Goal: Obtain resource: Download file/media

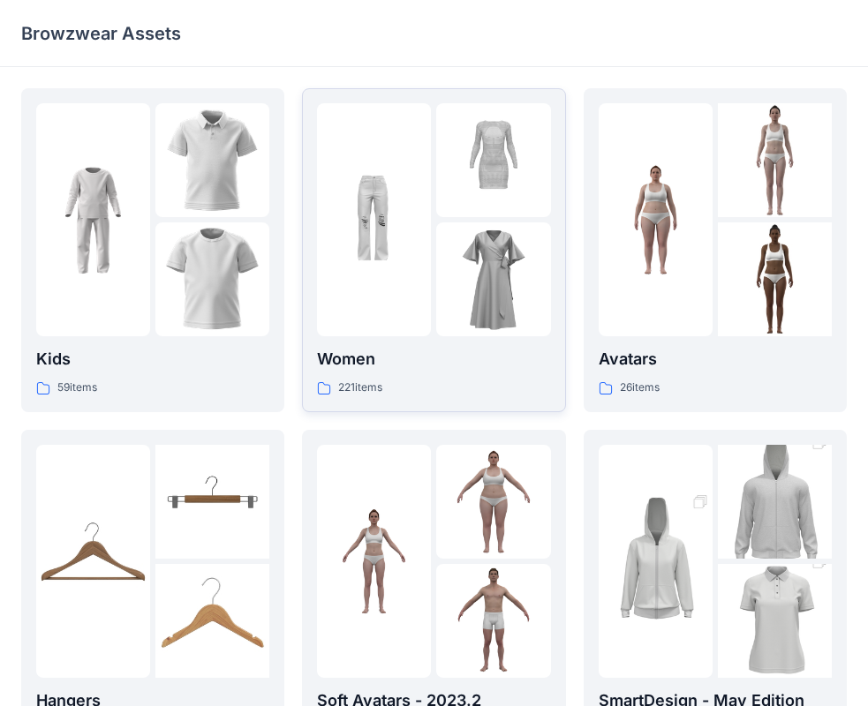
click at [428, 234] on img at bounding box center [374, 220] width 114 height 114
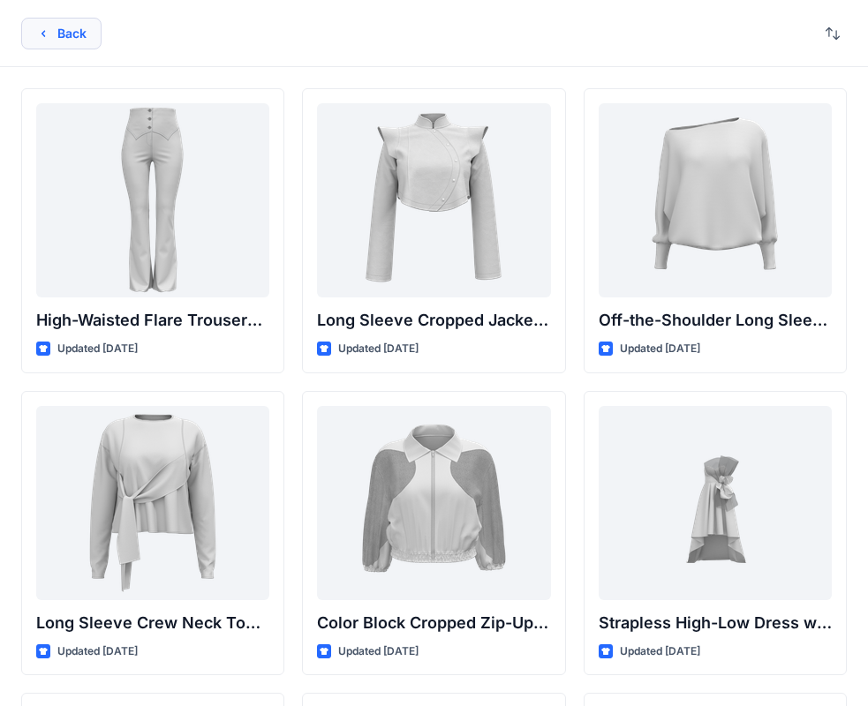
click at [62, 40] on button "Back" at bounding box center [61, 34] width 80 height 32
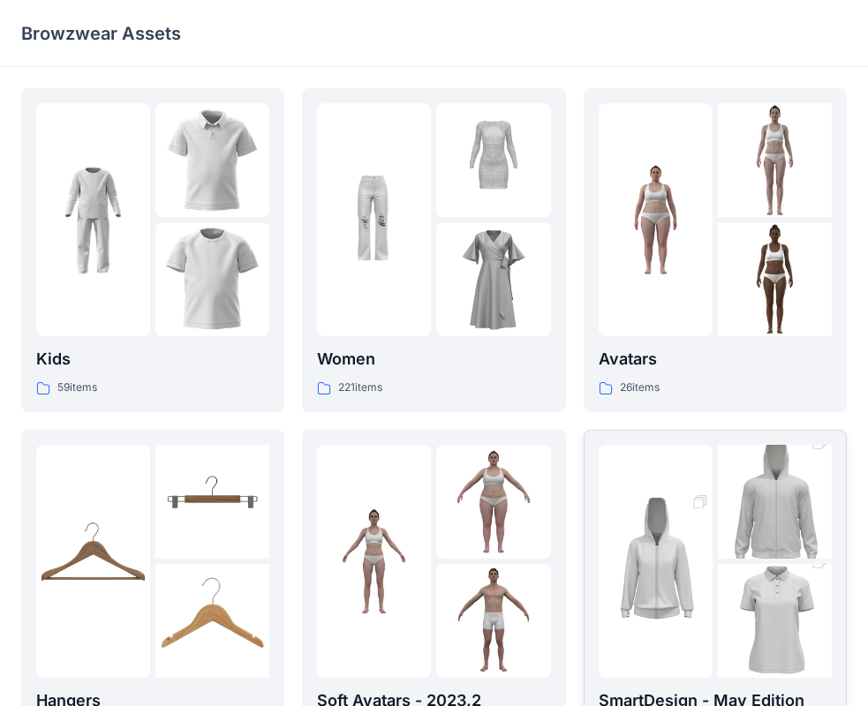
scroll to position [439, 0]
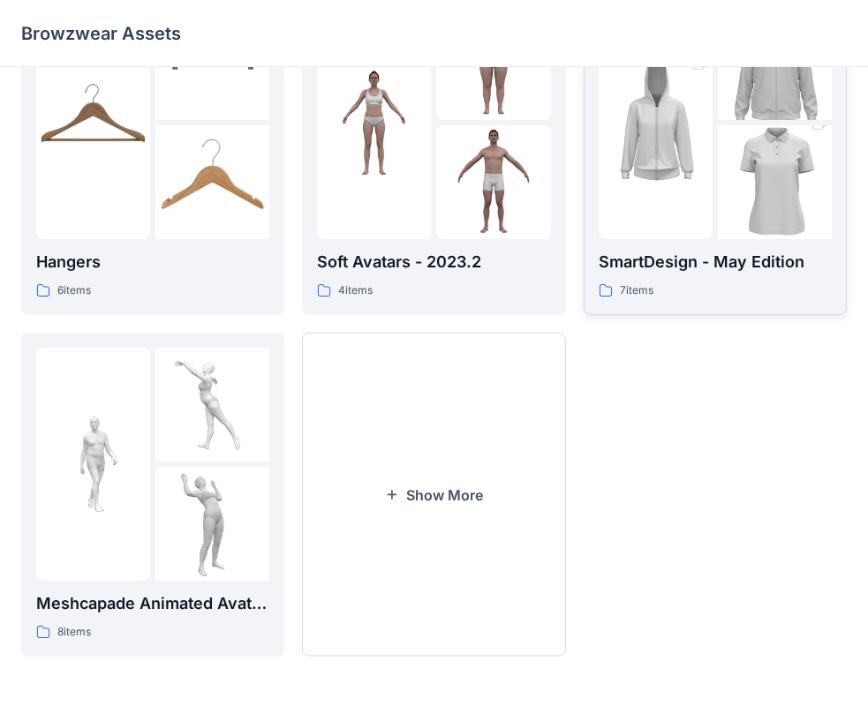
click at [686, 229] on div at bounding box center [655, 122] width 114 height 233
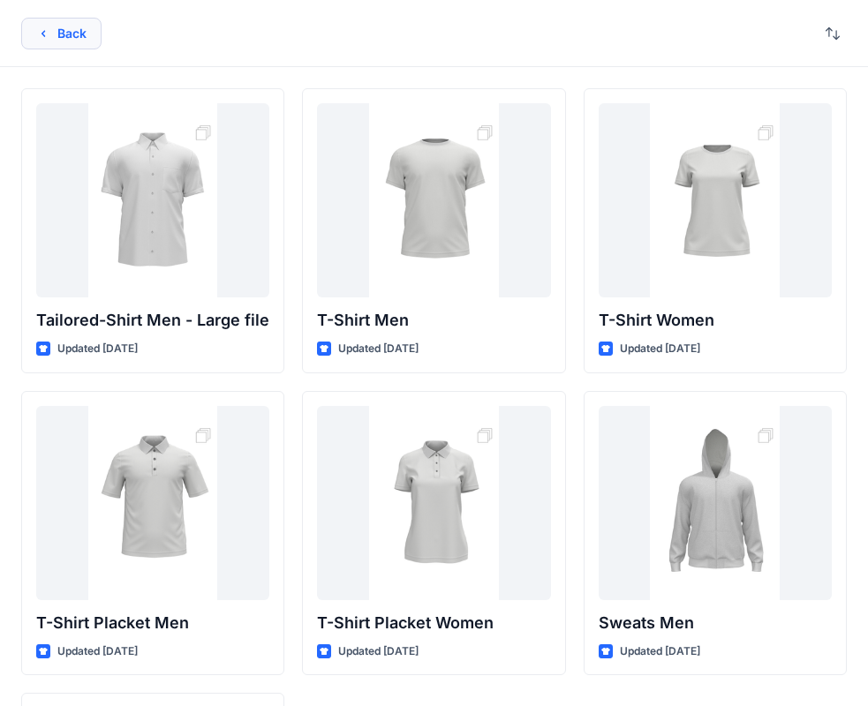
click at [79, 41] on button "Back" at bounding box center [61, 34] width 80 height 32
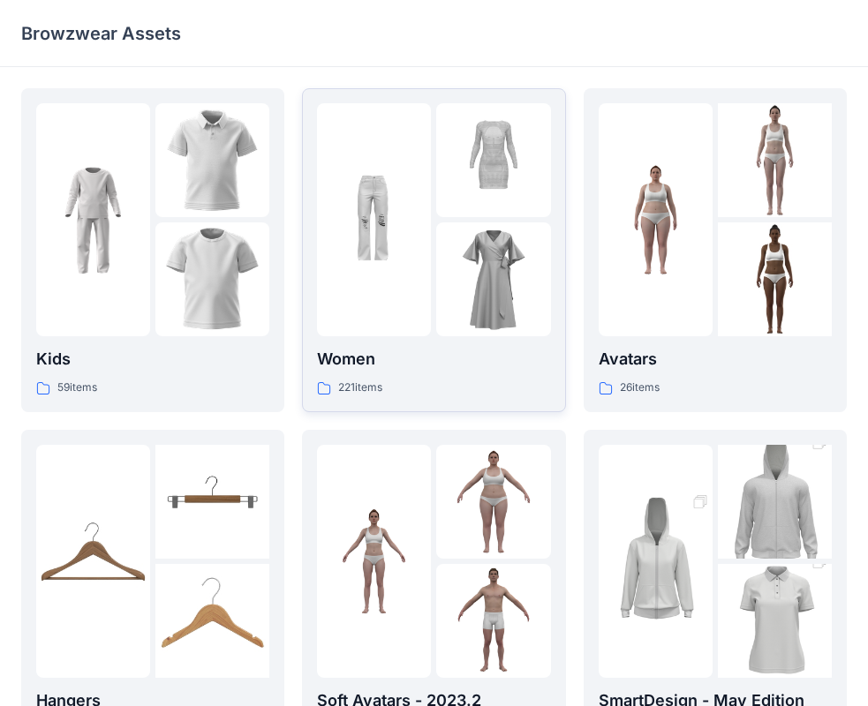
click at [425, 208] on img at bounding box center [374, 220] width 114 height 114
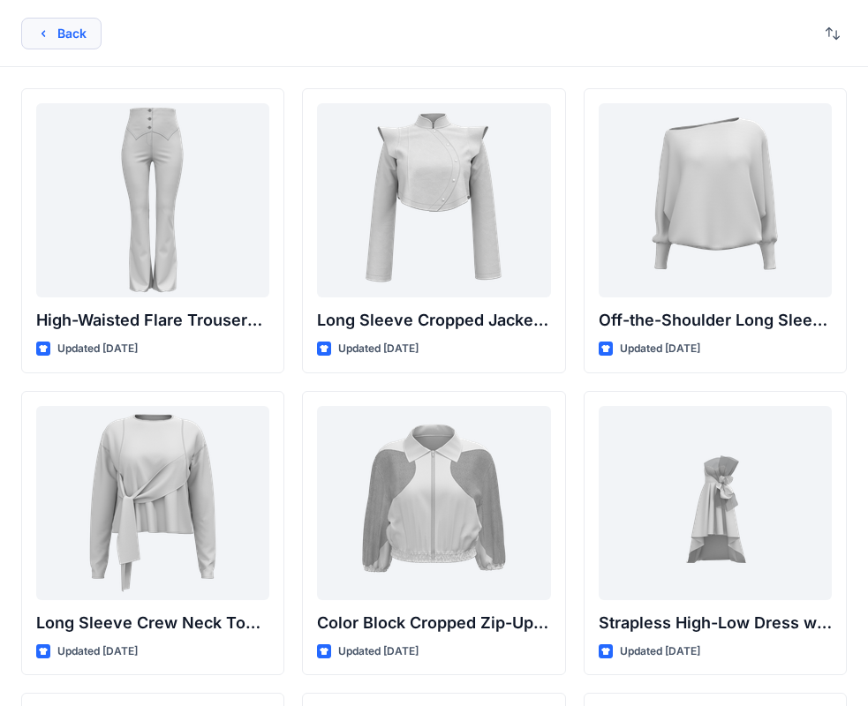
click at [66, 40] on button "Back" at bounding box center [61, 34] width 80 height 32
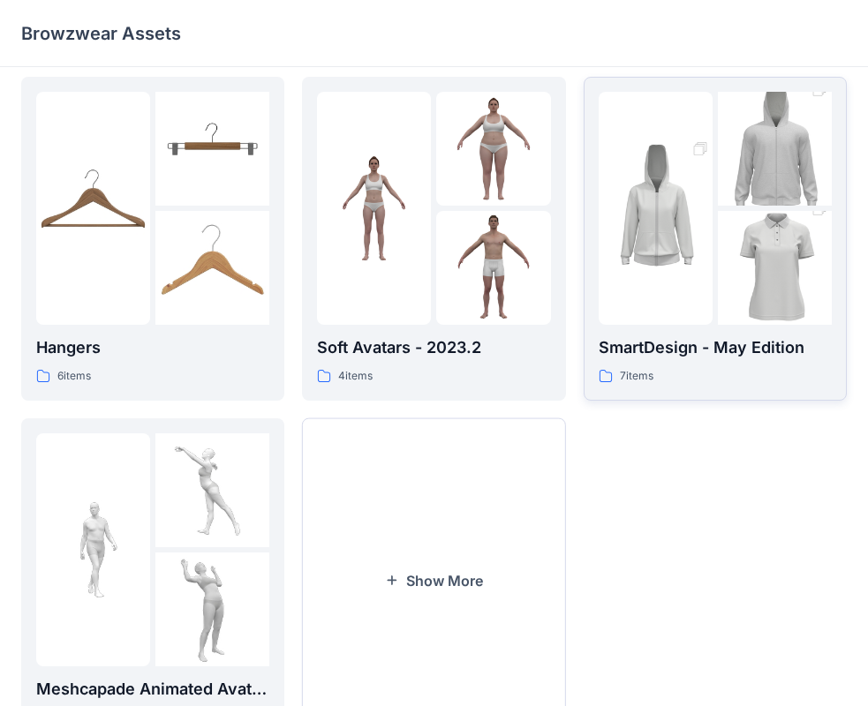
click at [636, 340] on p "SmartDesign - May Edition" at bounding box center [714, 347] width 233 height 25
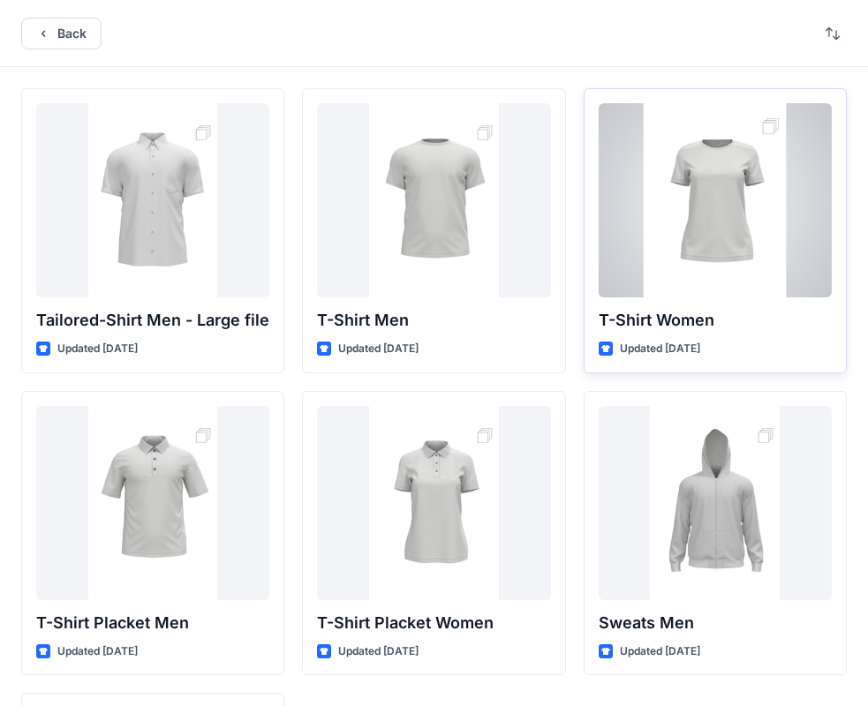
click at [703, 236] on div at bounding box center [714, 200] width 233 height 194
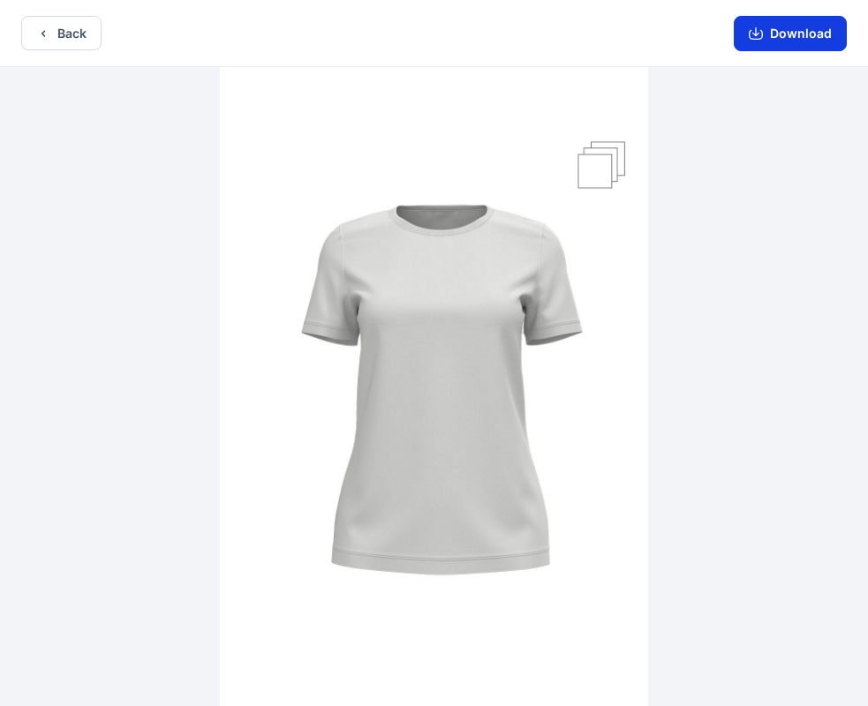
click at [776, 28] on button "Download" at bounding box center [789, 33] width 113 height 35
click at [801, 45] on button "Download" at bounding box center [789, 33] width 113 height 35
